Goal: Task Accomplishment & Management: Manage account settings

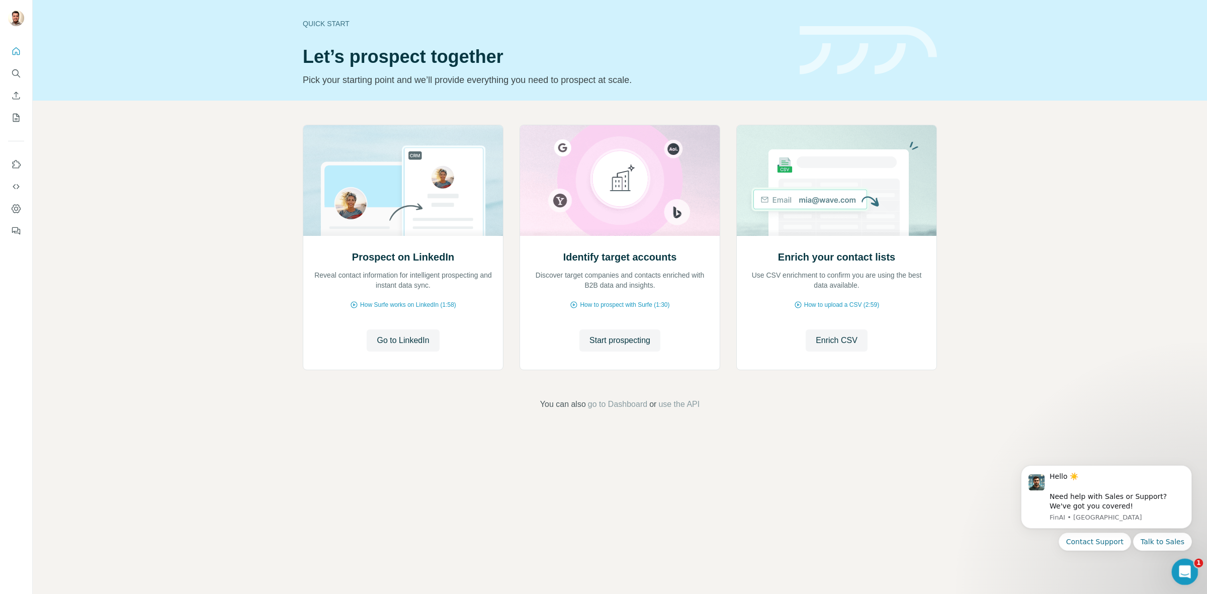
click at [1182, 567] on icon "Abrir Intercom Messenger" at bounding box center [1183, 570] width 17 height 17
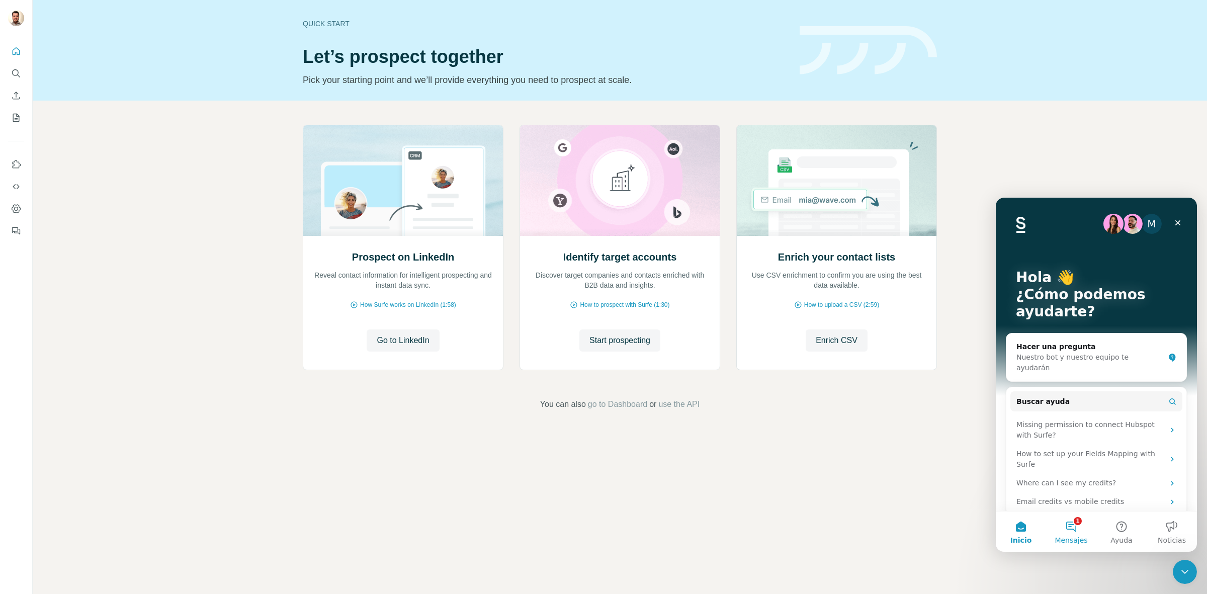
click at [1080, 528] on button "1 Mensajes" at bounding box center [1071, 531] width 50 height 40
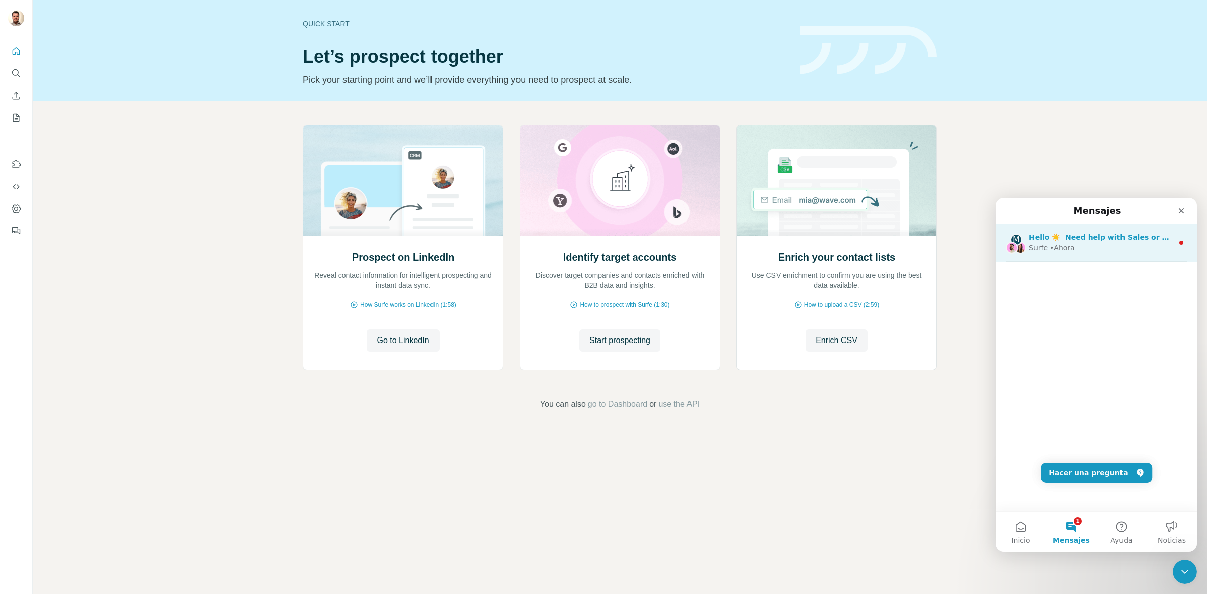
click at [1105, 250] on div "Surfe • [GEOGRAPHIC_DATA]" at bounding box center [1101, 248] width 144 height 11
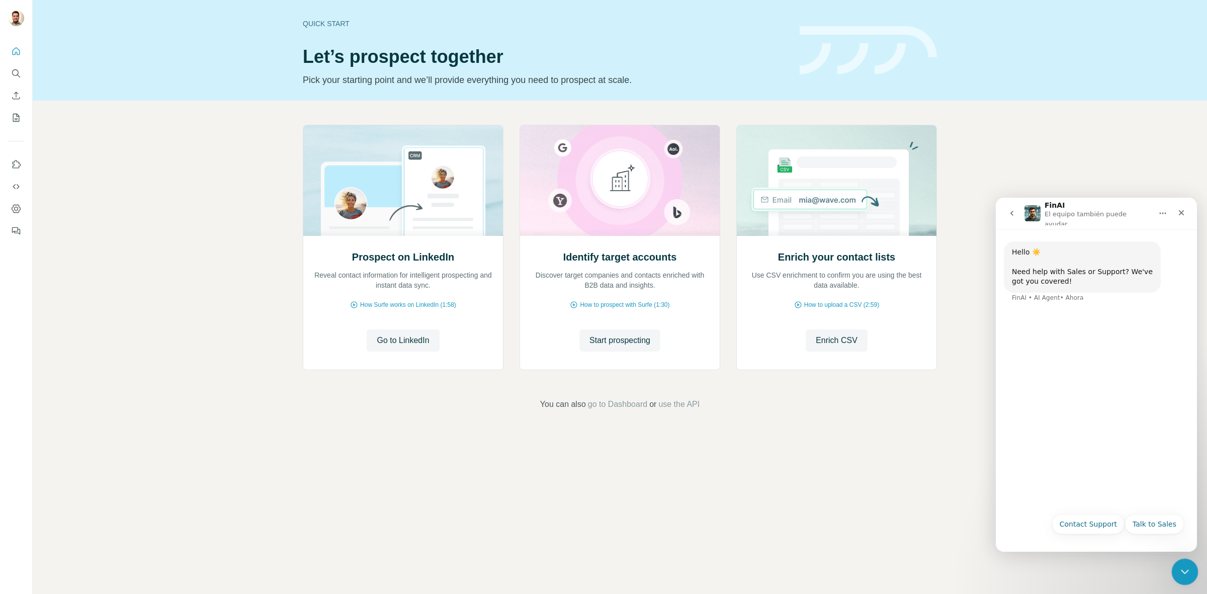
click at [1182, 576] on icon "Cerrar Intercom Messenger" at bounding box center [1183, 570] width 12 height 12
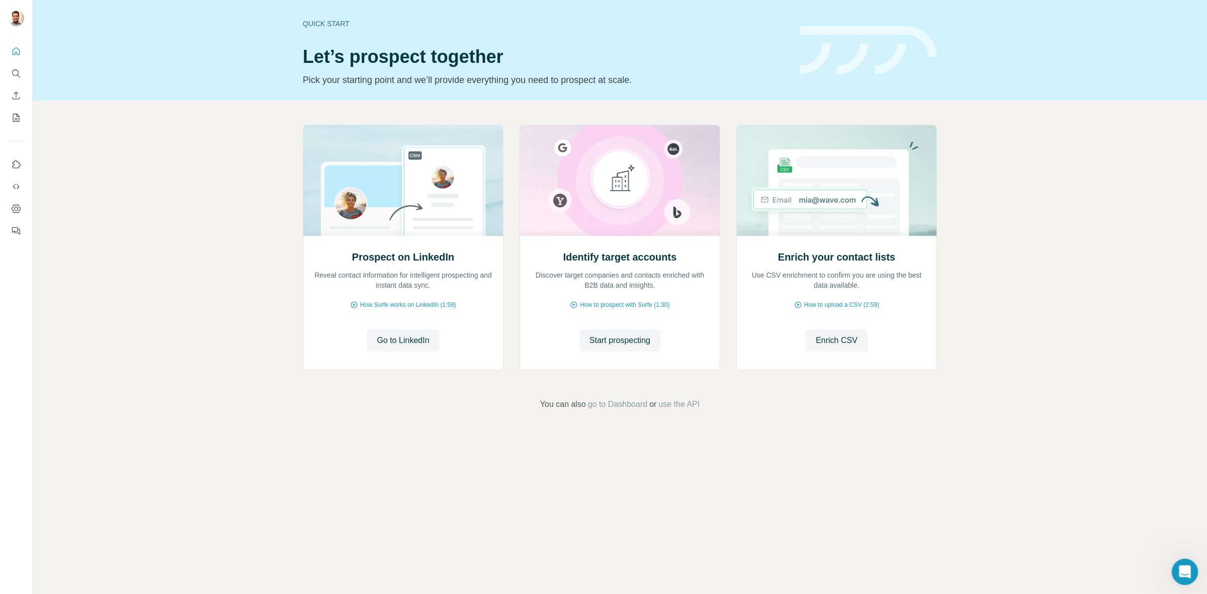
click at [1182, 576] on icon "Abrir Intercom Messenger" at bounding box center [1183, 570] width 17 height 17
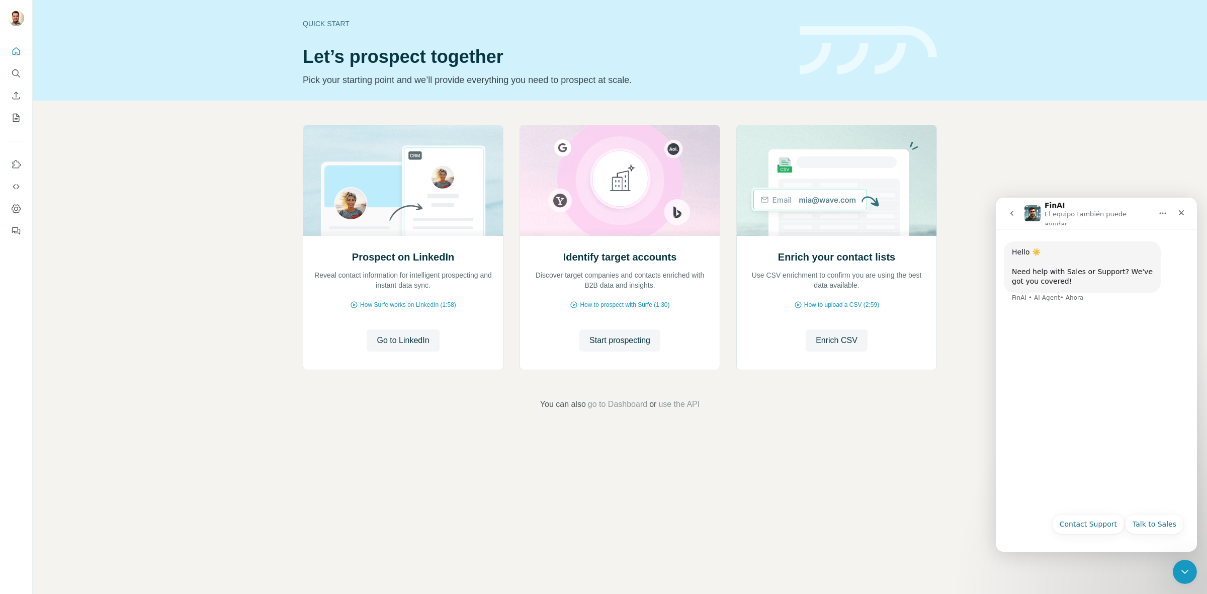
click at [1011, 209] on icon "go back" at bounding box center [1012, 213] width 8 height 8
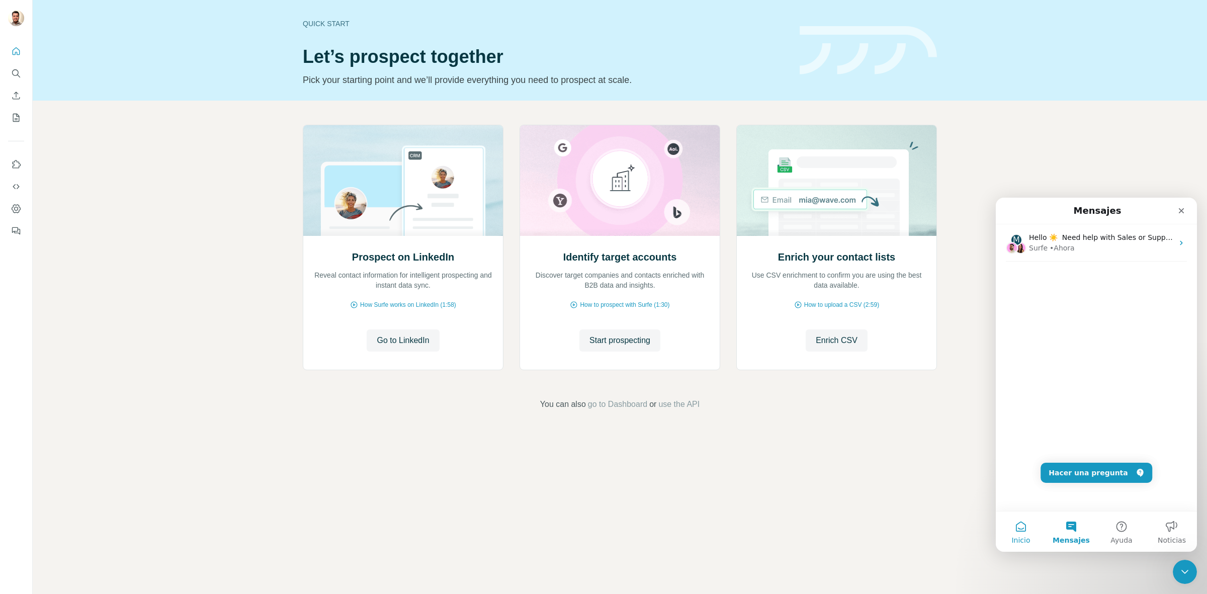
click at [1017, 528] on button "Inicio" at bounding box center [1021, 531] width 50 height 40
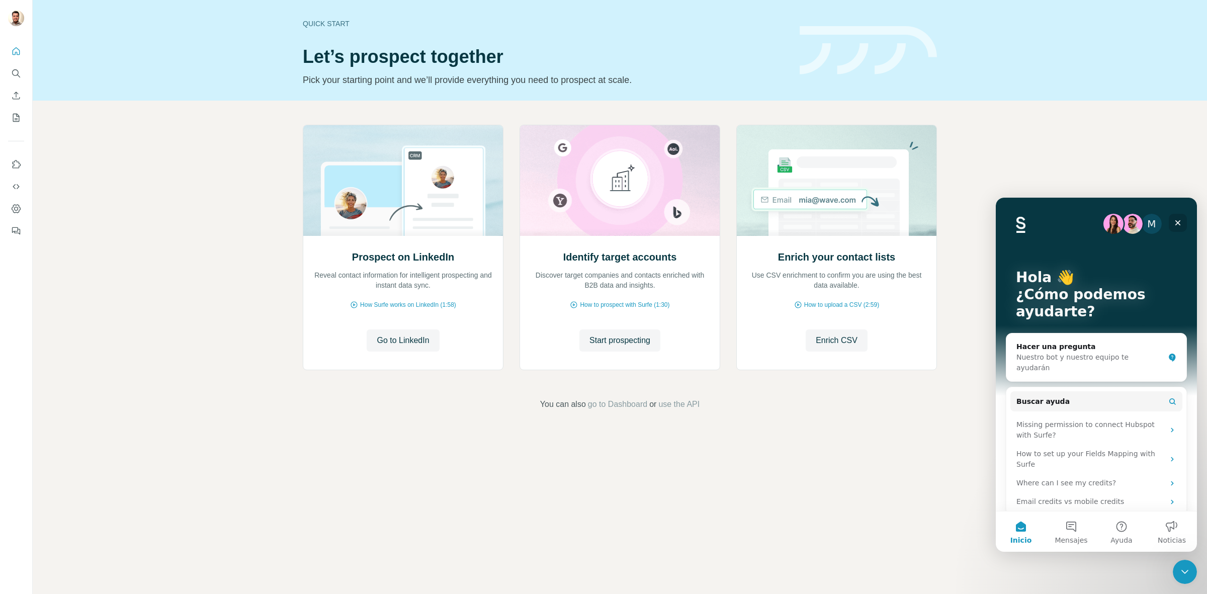
click at [1178, 224] on icon "Cerrar" at bounding box center [1178, 223] width 8 height 8
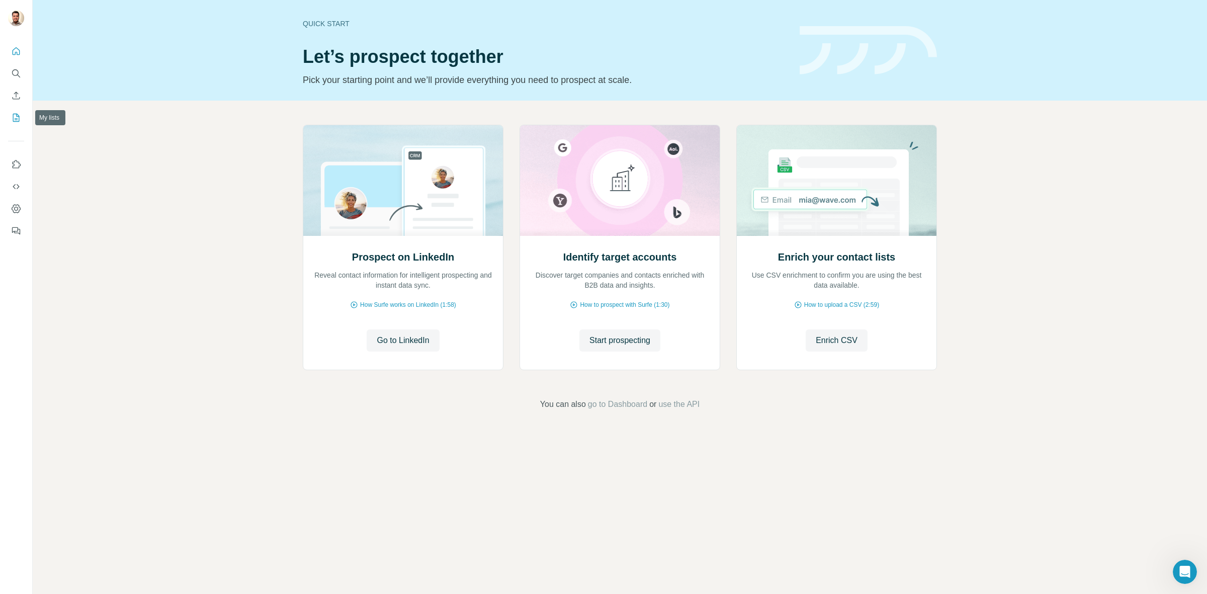
click at [18, 118] on icon "My lists" at bounding box center [16, 118] width 10 height 10
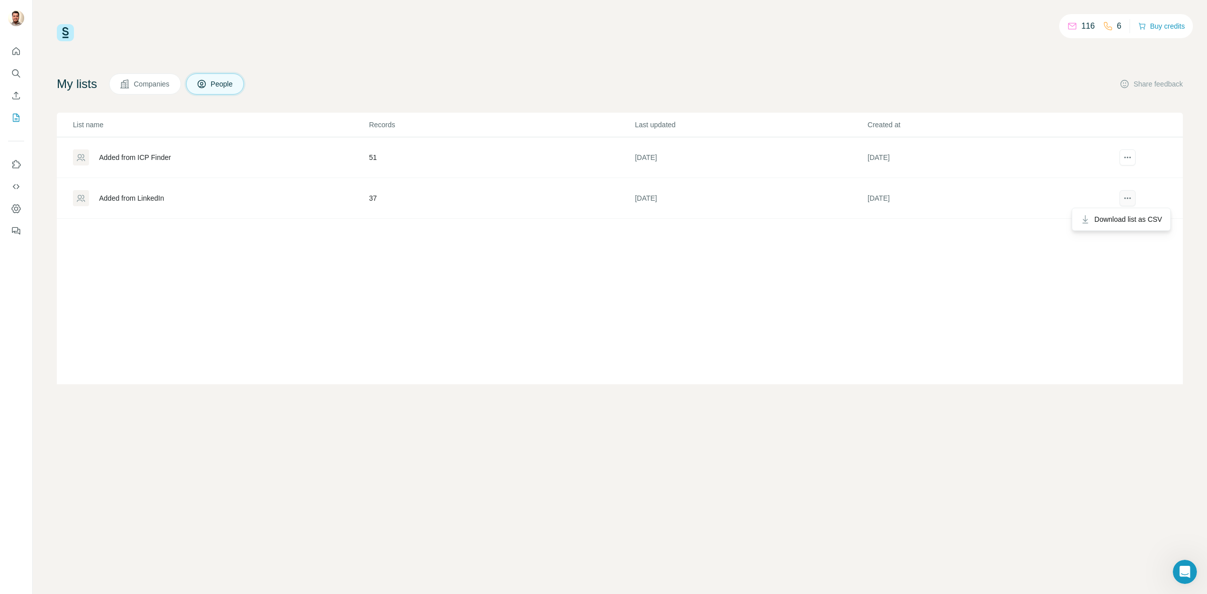
click at [1125, 196] on icon "actions" at bounding box center [1127, 198] width 10 height 10
click at [109, 198] on div "Added from LinkedIn" at bounding box center [131, 198] width 65 height 10
